Goal: Obtain resource: Download file/media

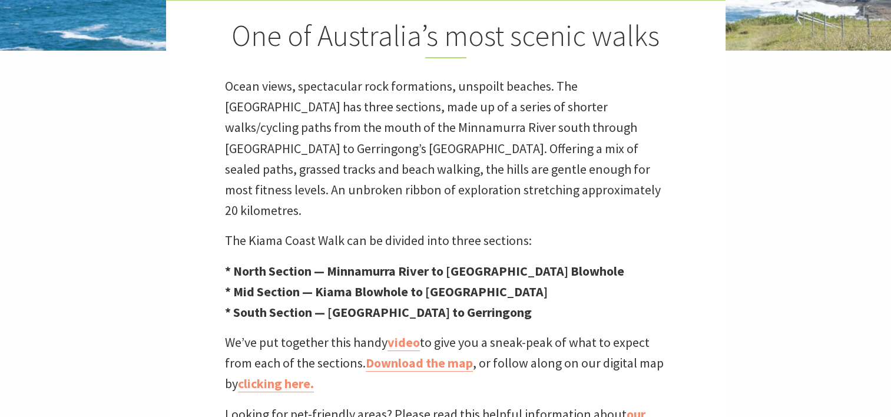
scroll to position [353, 0]
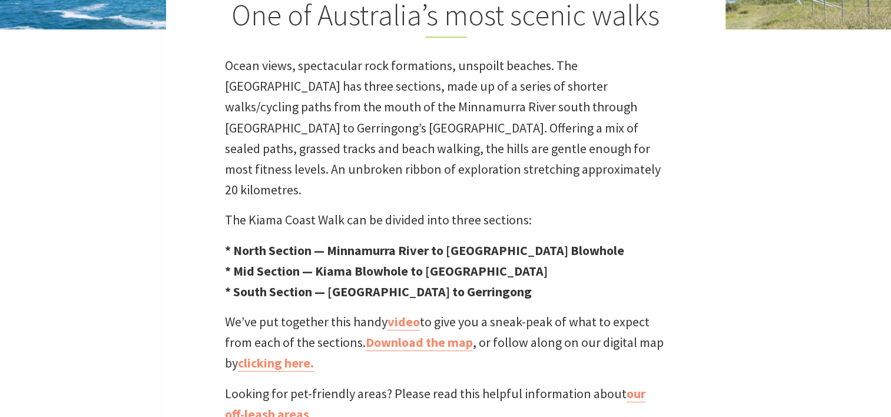
drag, startPoint x: 739, startPoint y: 262, endPoint x: 658, endPoint y: 290, distance: 86.0
click at [728, 268] on div "Kiama Coast Walk One of Australia’s most scenic walks Ocean views, spectacular …" at bounding box center [445, 62] width 891 height 831
click at [433, 334] on link "Download the map" at bounding box center [419, 342] width 107 height 17
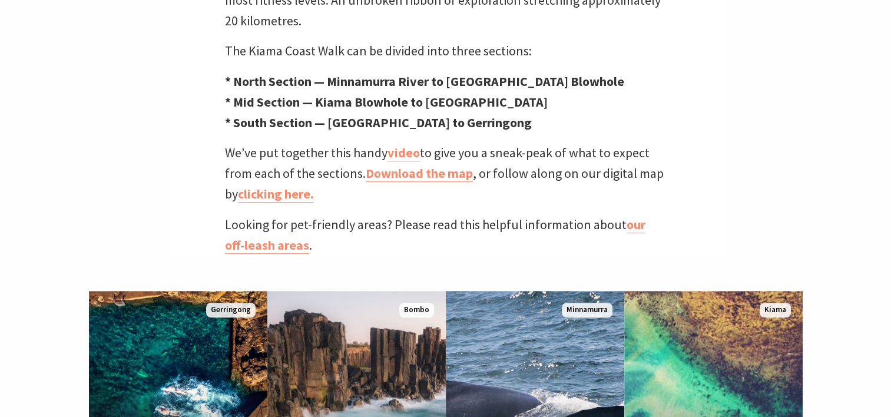
scroll to position [530, 0]
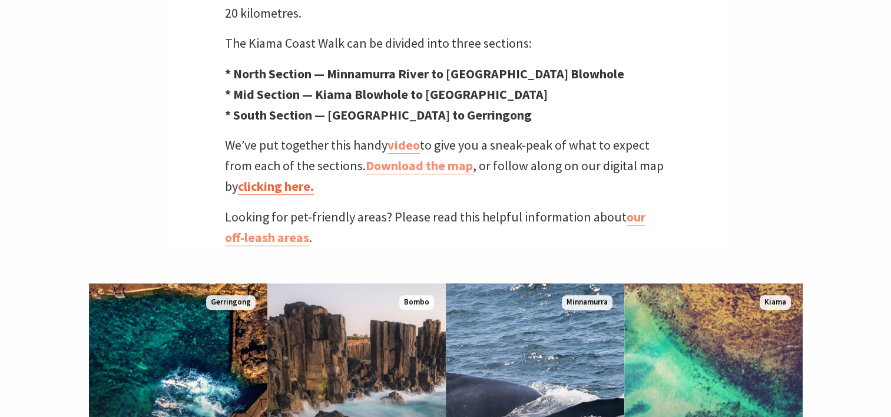
click at [304, 178] on link "clicking here." at bounding box center [276, 186] width 76 height 17
